Goal: Task Accomplishment & Management: Manage account settings

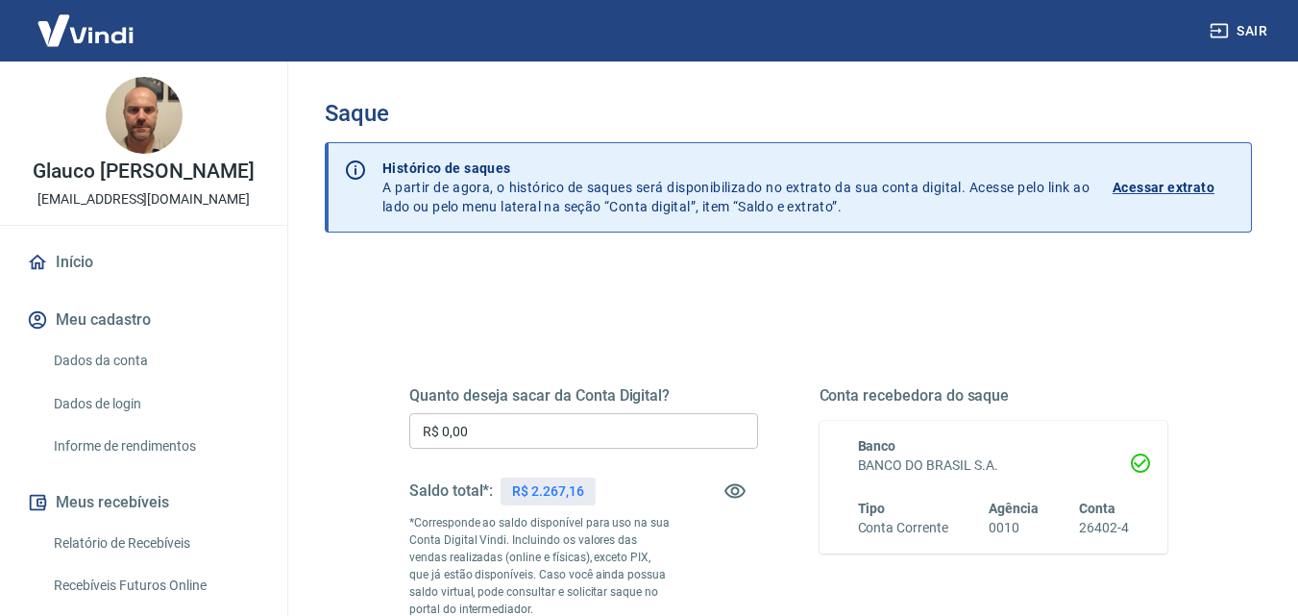
scroll to position [192, 0]
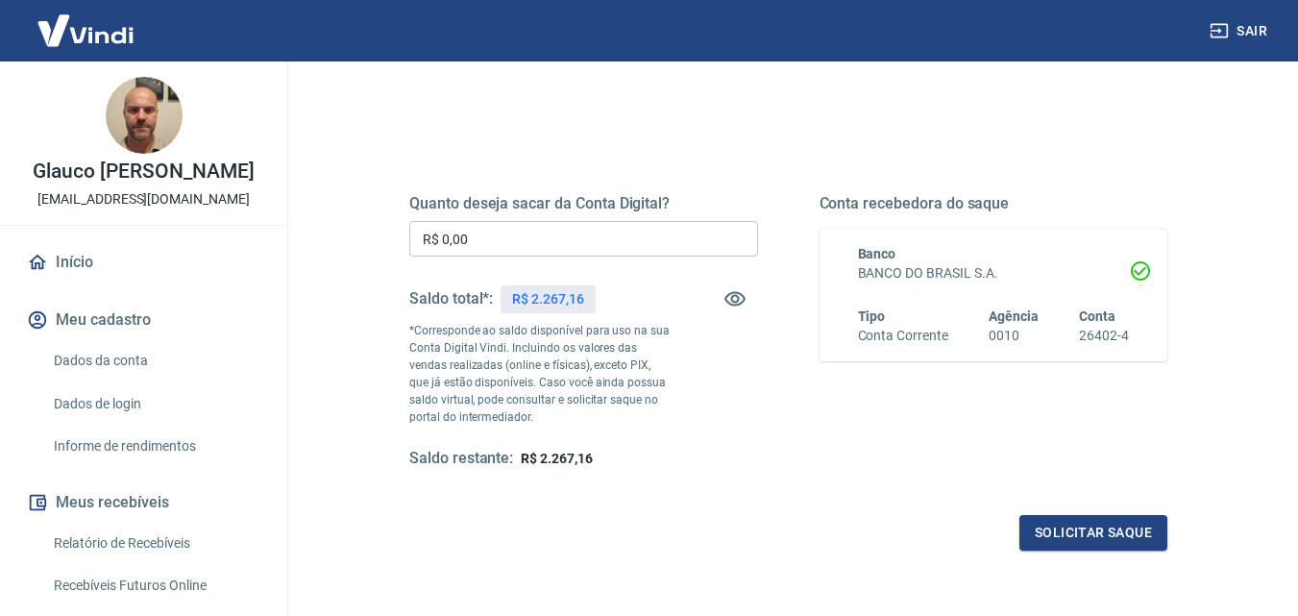
click at [540, 245] on input "R$ 0,00" at bounding box center [583, 239] width 349 height 36
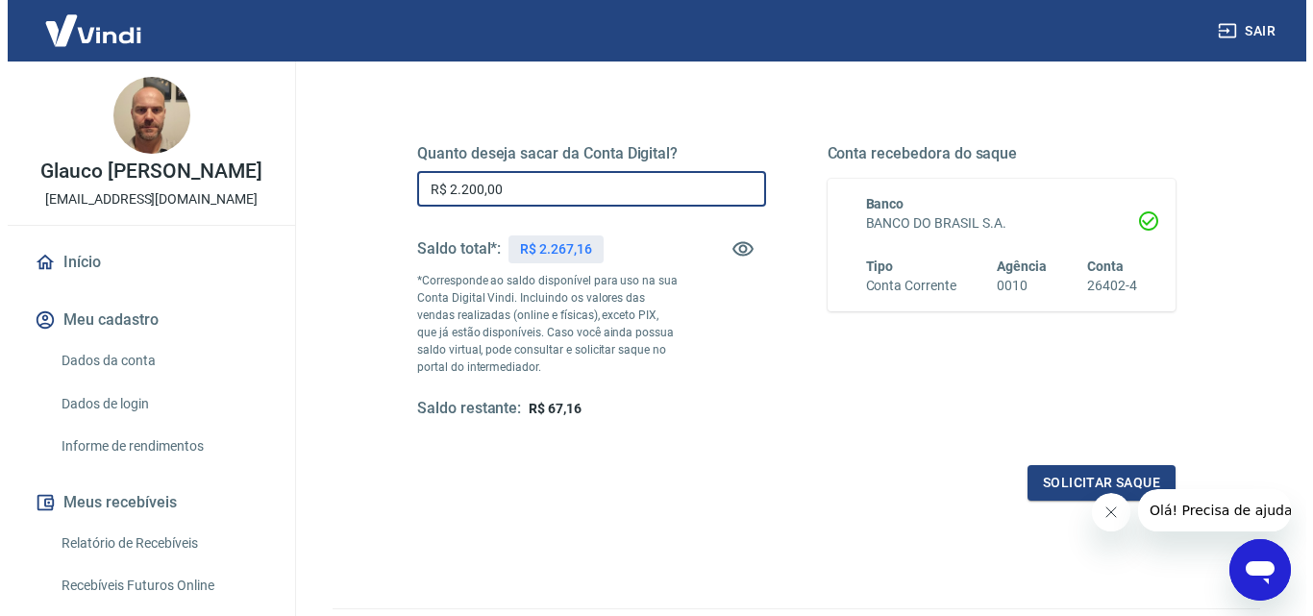
scroll to position [352, 0]
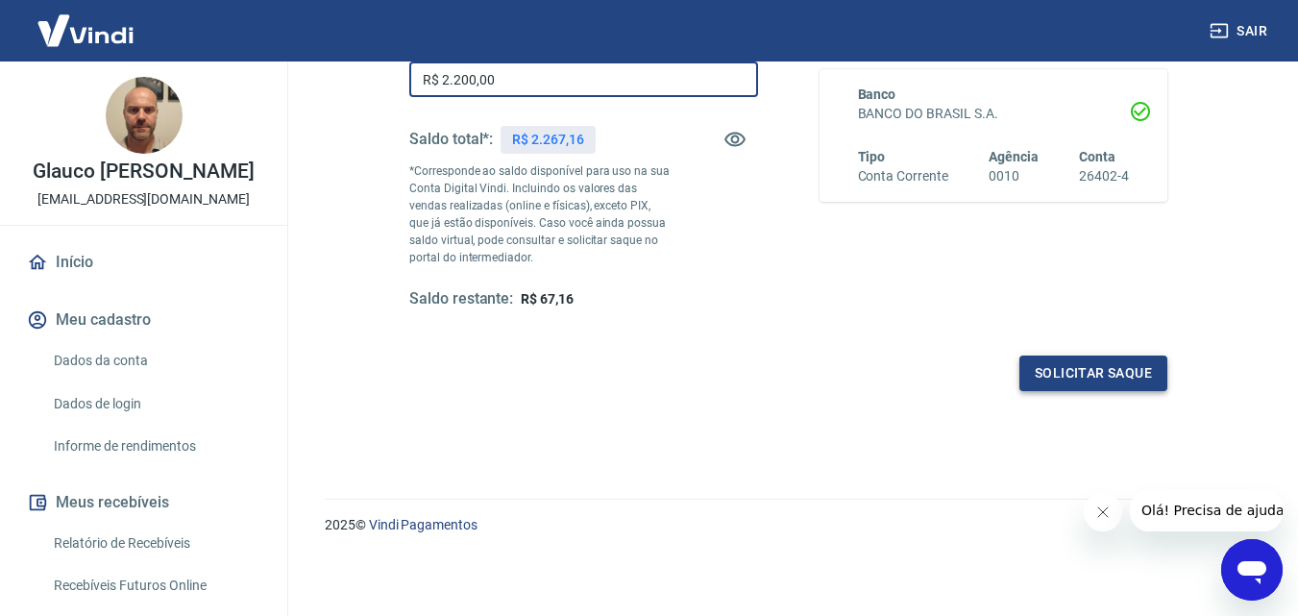
type input "R$ 2.200,00"
click at [1094, 380] on button "Solicitar saque" at bounding box center [1094, 374] width 148 height 36
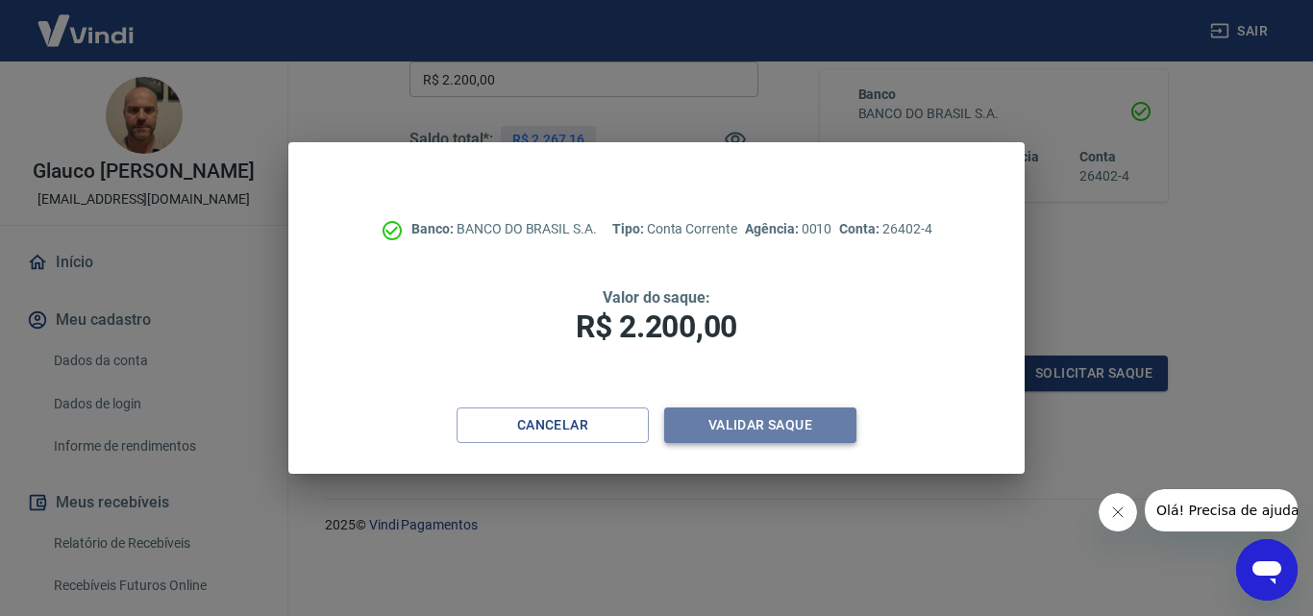
click at [752, 433] on button "Validar saque" at bounding box center [760, 425] width 192 height 36
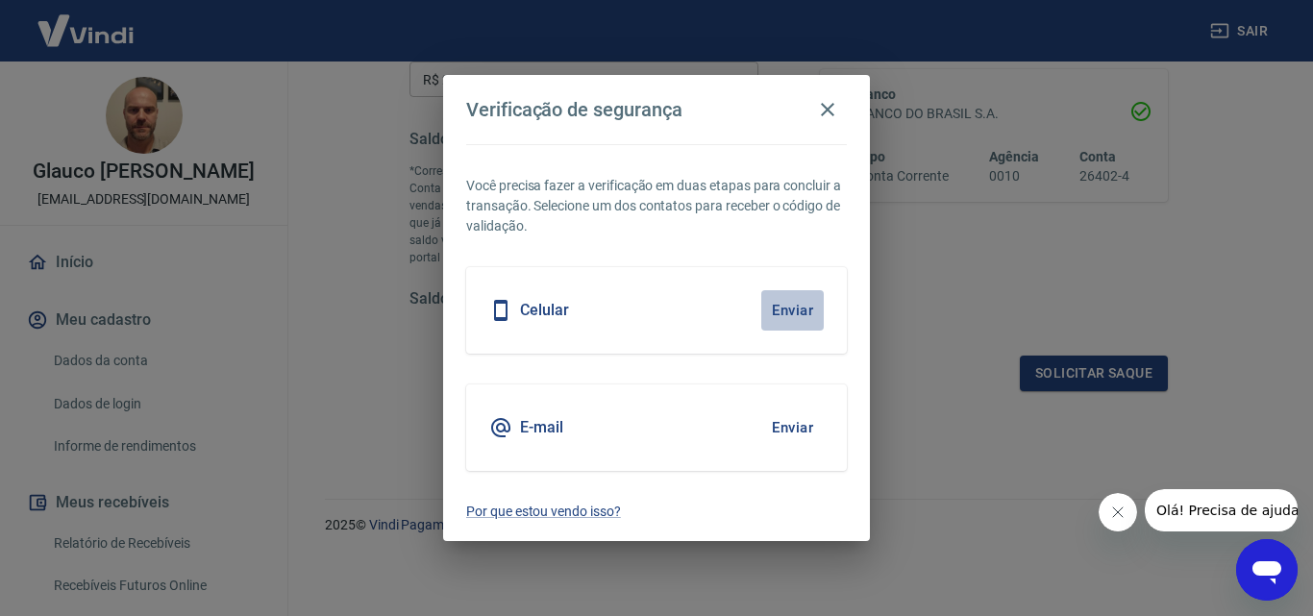
click at [790, 309] on button "Enviar" at bounding box center [792, 310] width 62 height 40
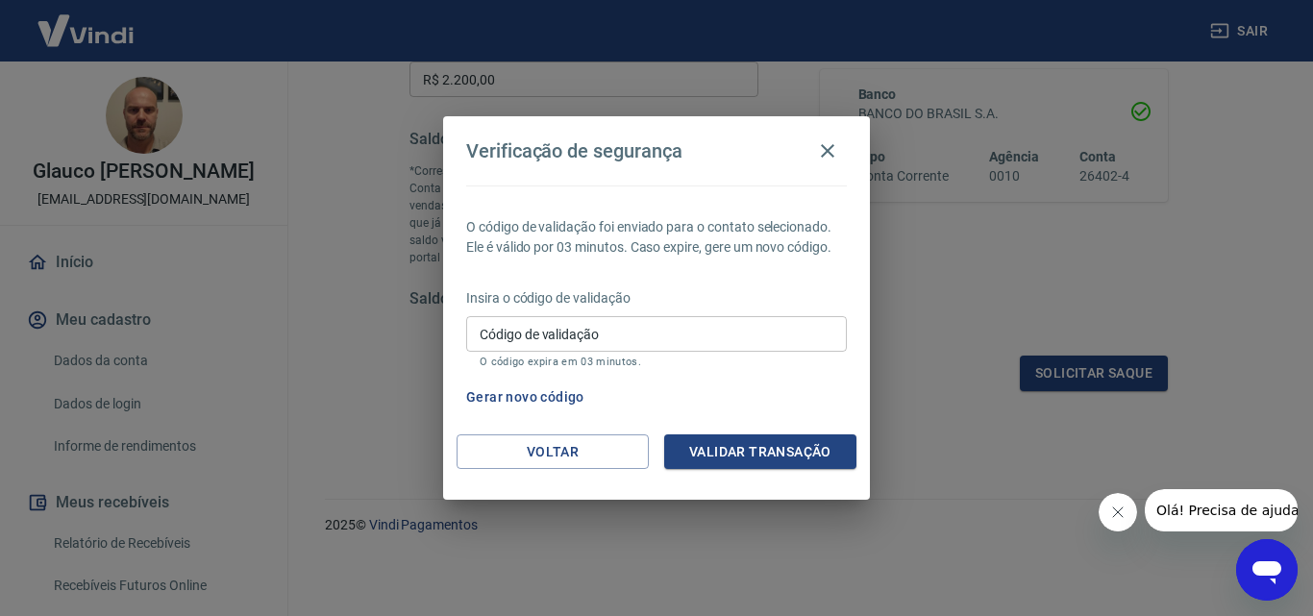
click at [731, 331] on input "Código de validação" at bounding box center [656, 334] width 381 height 36
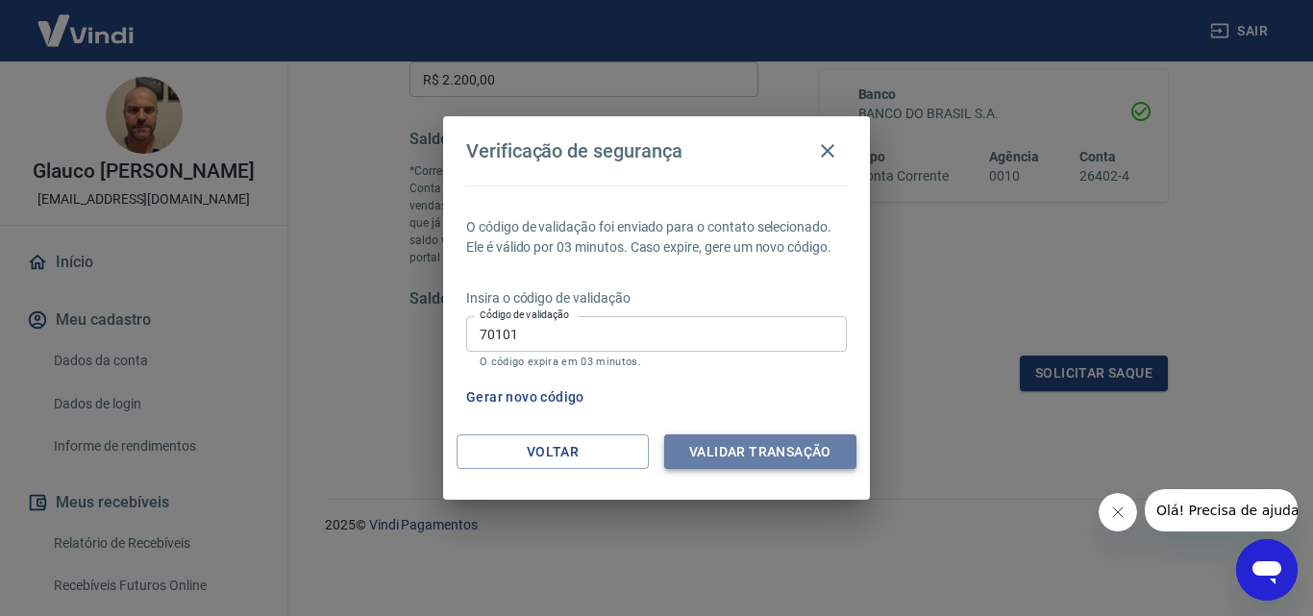
click at [743, 452] on button "Validar transação" at bounding box center [760, 452] width 192 height 36
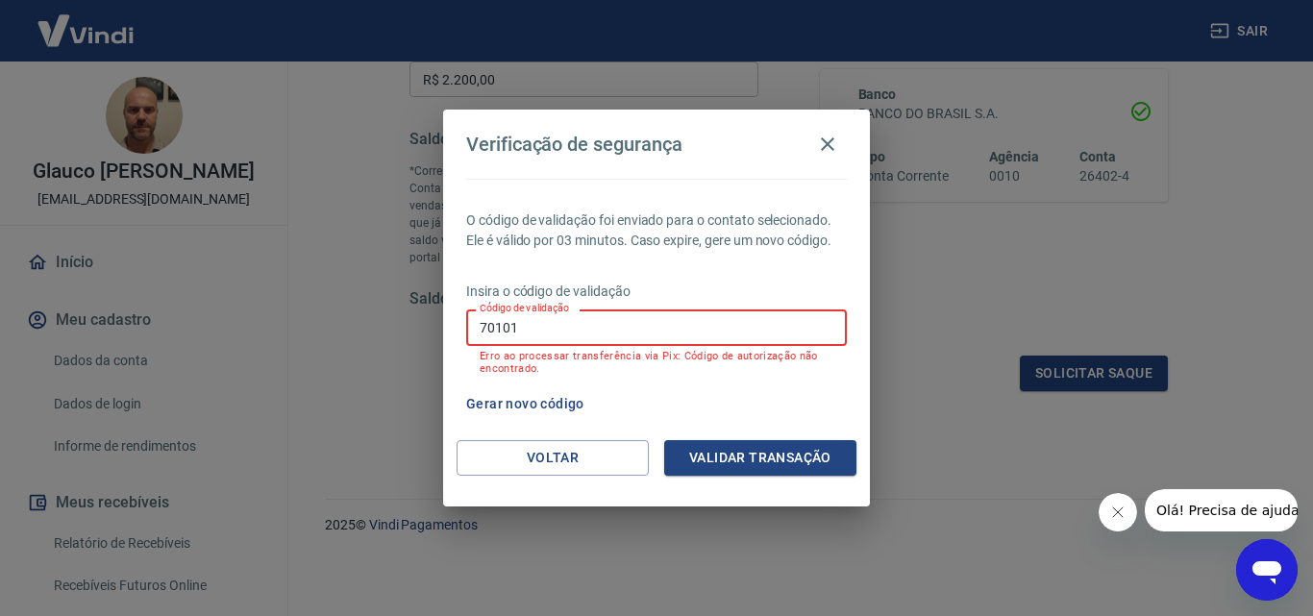
drag, startPoint x: 531, startPoint y: 330, endPoint x: 446, endPoint y: 317, distance: 86.4
click at [446, 317] on div "O código de validação foi enviado para o contato selecionado. Ele é válido por …" at bounding box center [656, 309] width 427 height 261
type input "251965"
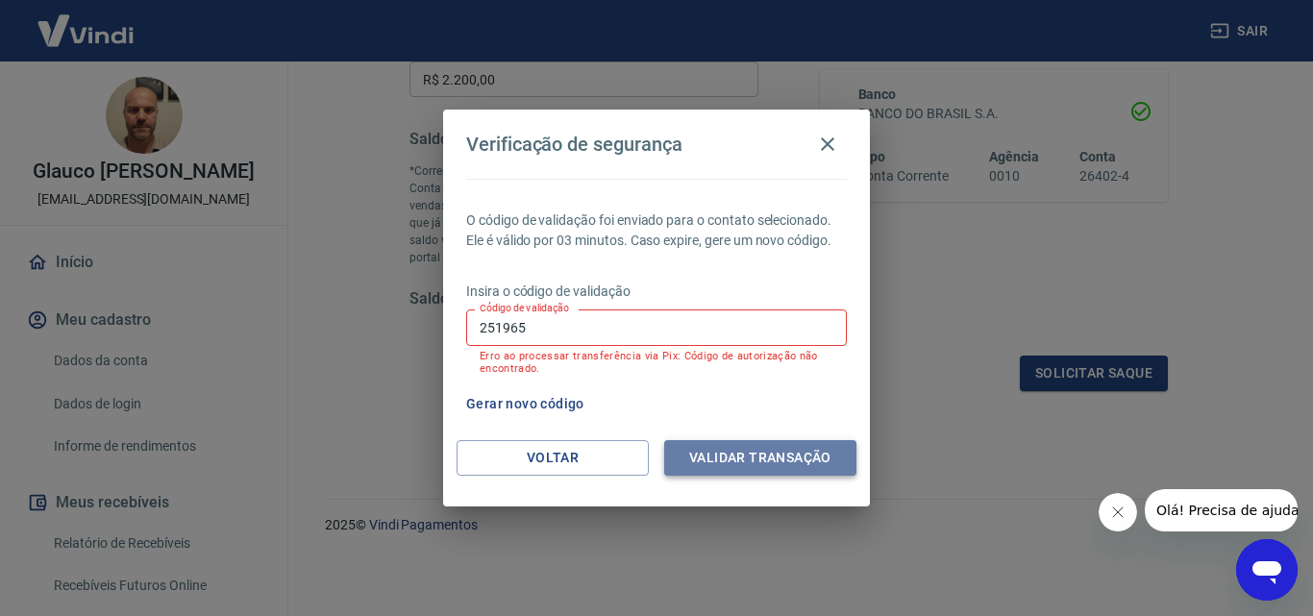
click at [772, 460] on button "Validar transação" at bounding box center [760, 458] width 192 height 36
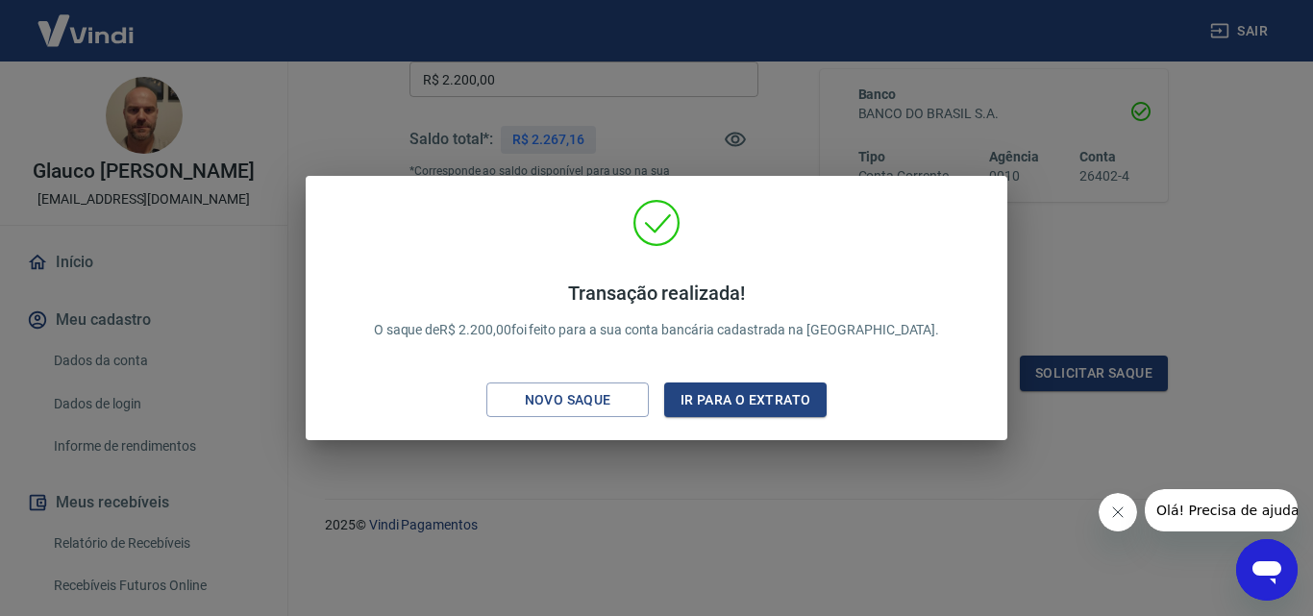
click at [863, 494] on div "Transação realizada! O saque de R$ 2.200,00 foi feito para a sua conta bancária…" at bounding box center [656, 308] width 1313 height 616
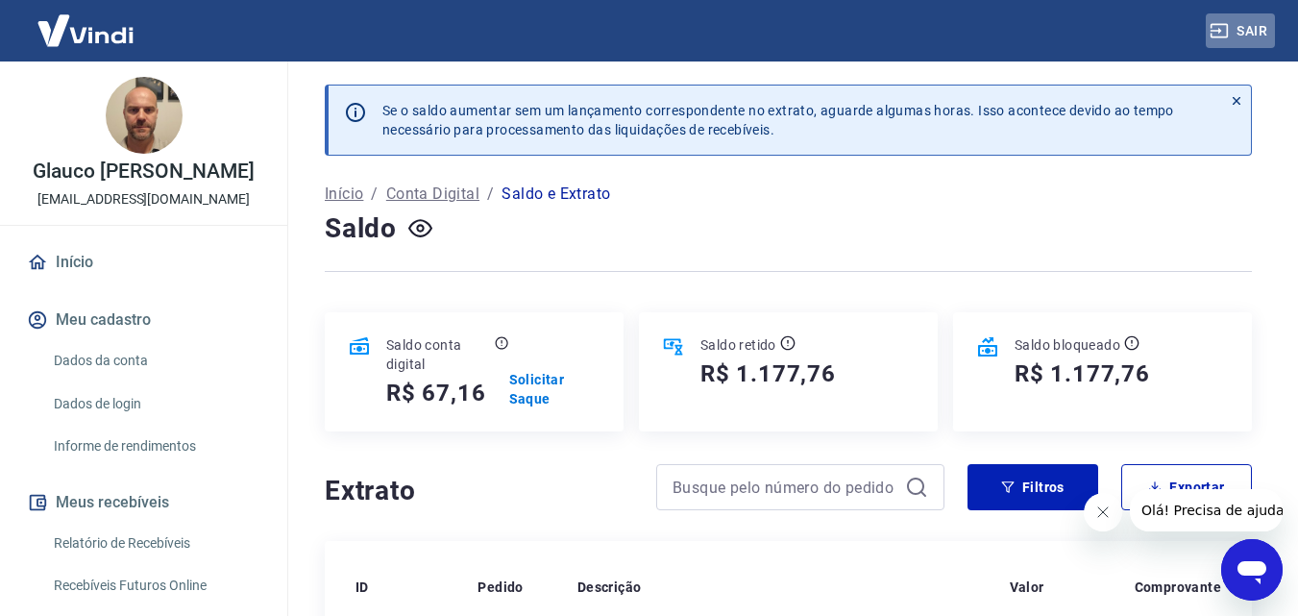
click at [1237, 30] on button "Sair" at bounding box center [1240, 31] width 69 height 36
